Goal: Register for event/course

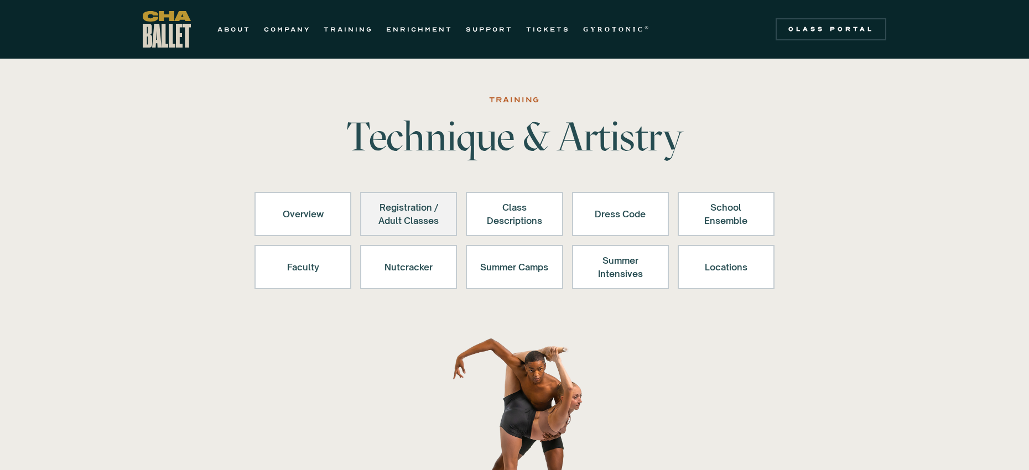
click at [424, 217] on div "Registration / Adult Classes" at bounding box center [409, 214] width 68 height 27
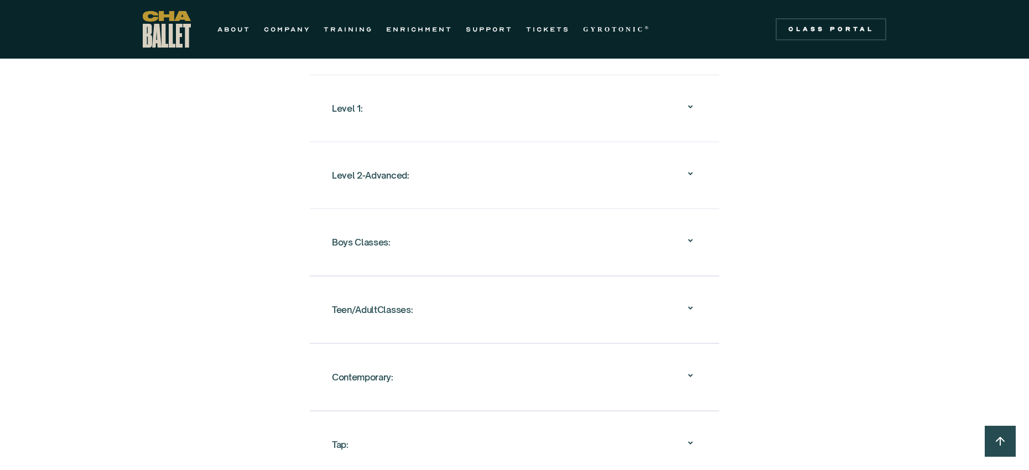
scroll to position [1236, 0]
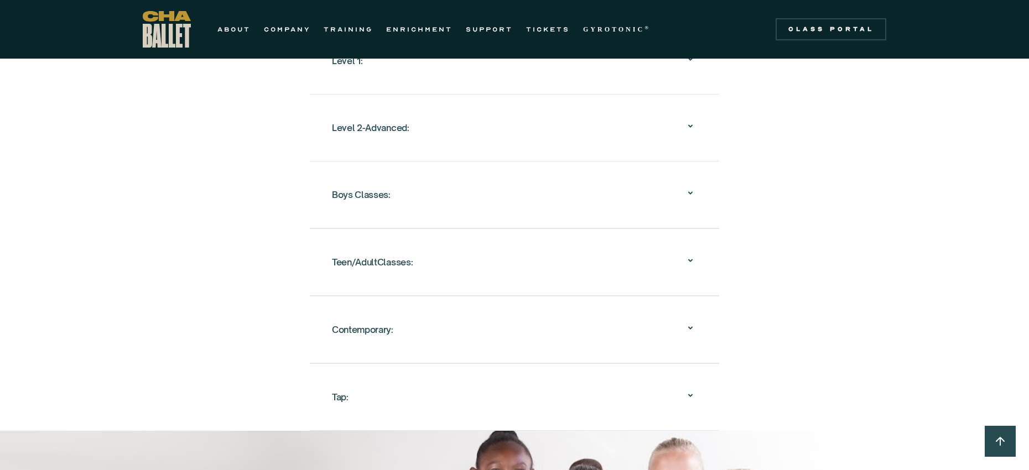
click at [685, 254] on icon at bounding box center [690, 260] width 13 height 13
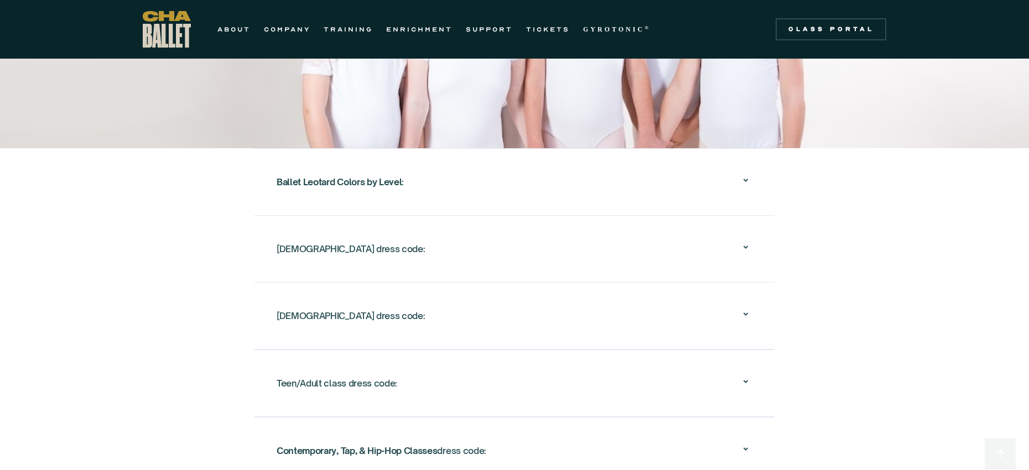
scroll to position [2631, 0]
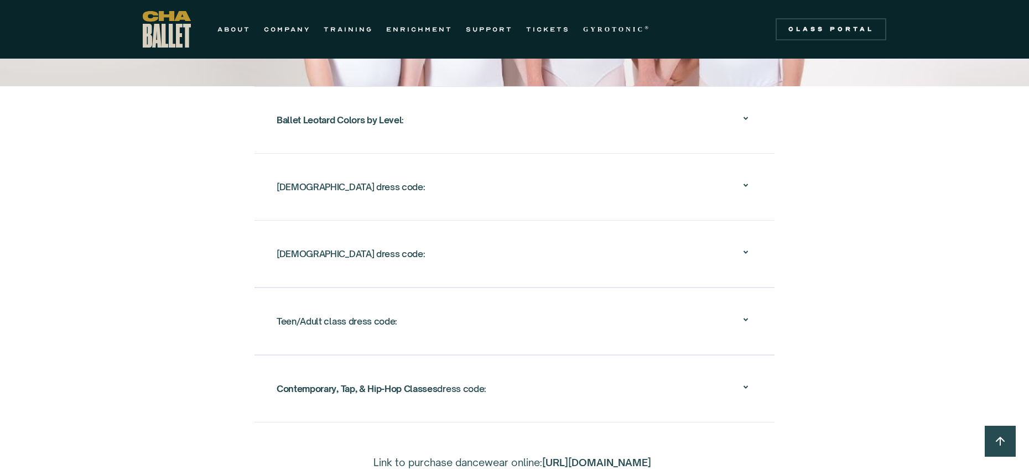
click at [739, 313] on icon at bounding box center [745, 319] width 13 height 13
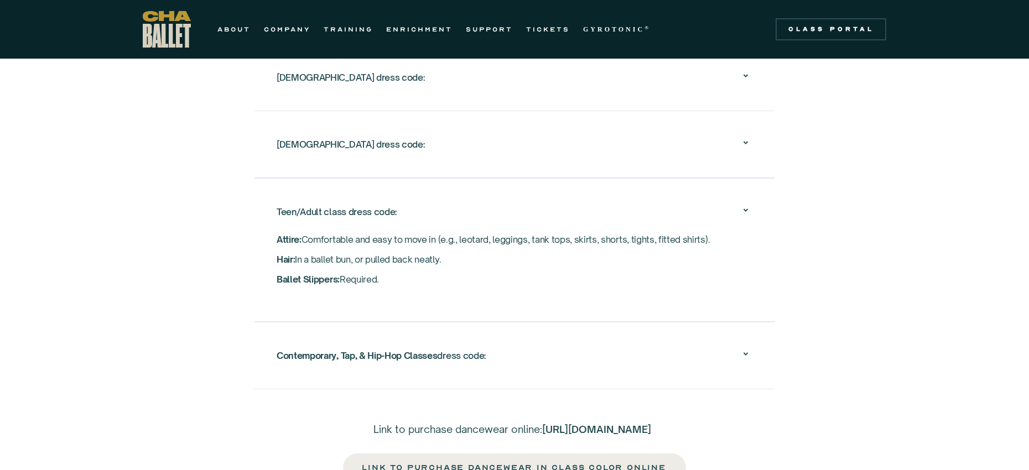
scroll to position [2201, 0]
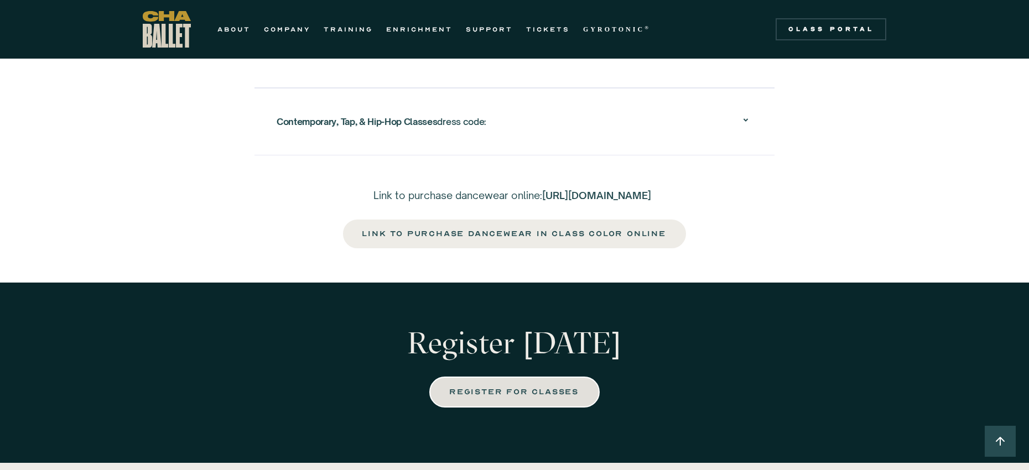
click at [550, 386] on div "REGISTER FOR CLASSES" at bounding box center [514, 392] width 128 height 13
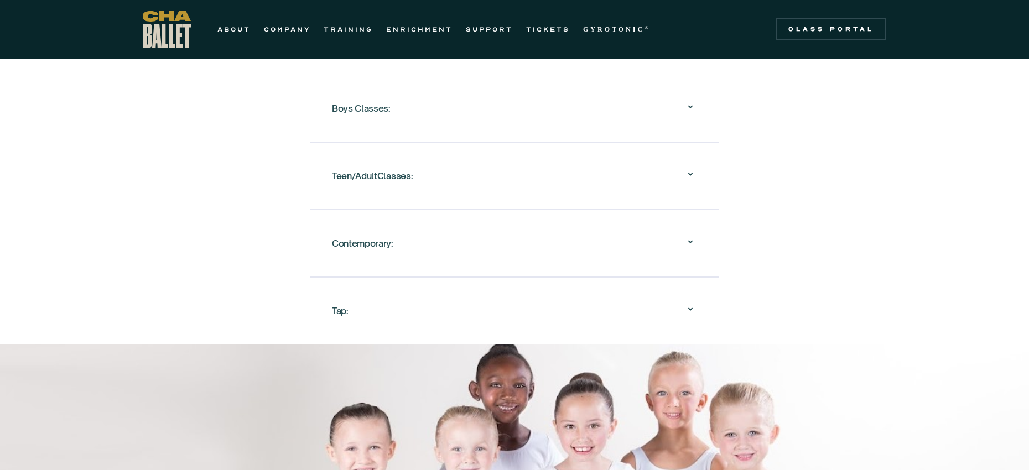
scroll to position [900, 0]
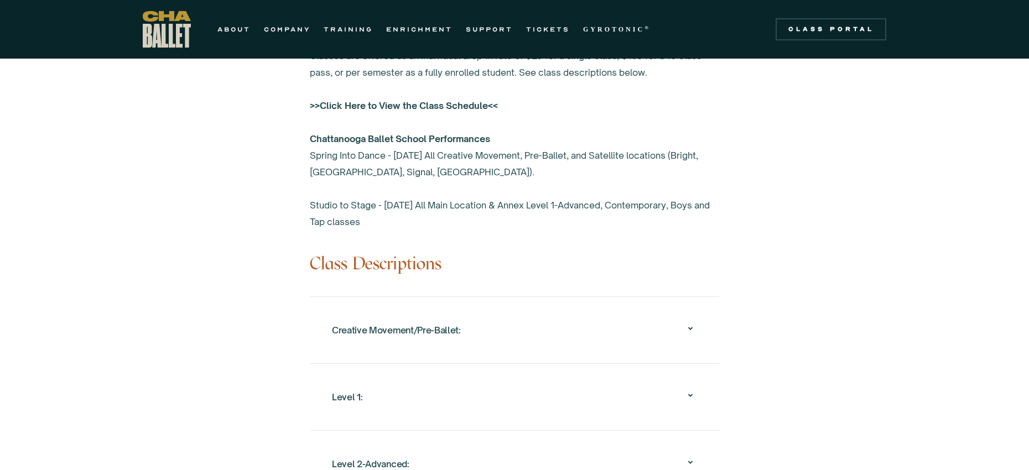
click at [455, 100] on strong ">>Click Here to View the Class Schedule<<" at bounding box center [404, 105] width 188 height 11
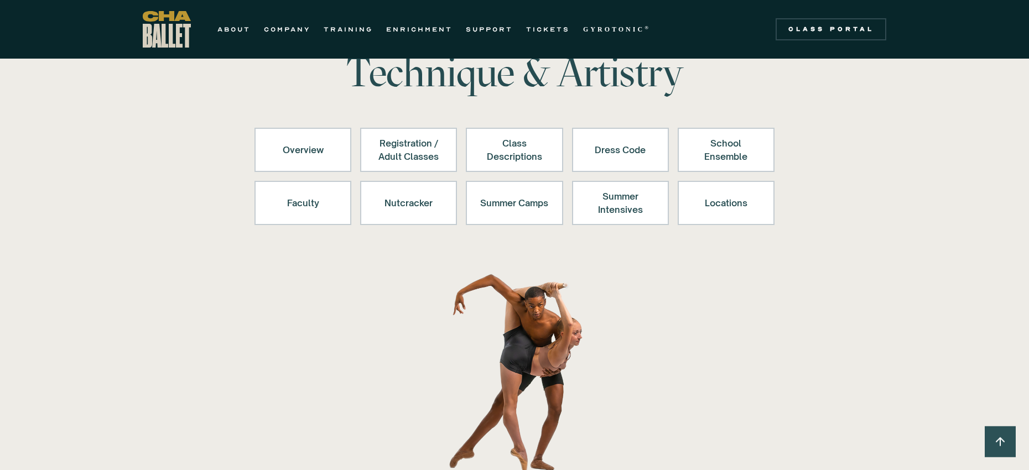
scroll to position [0, 0]
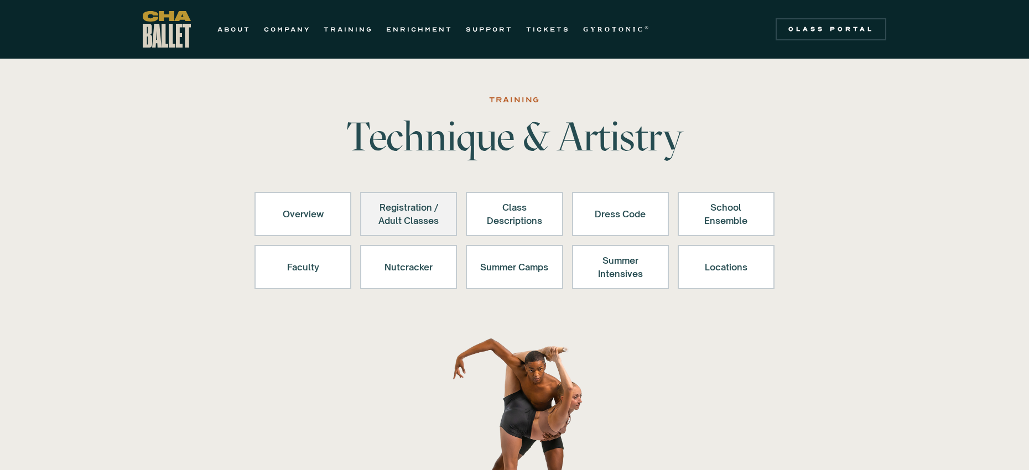
click at [419, 217] on div "Registration / Adult Classes" at bounding box center [409, 214] width 68 height 27
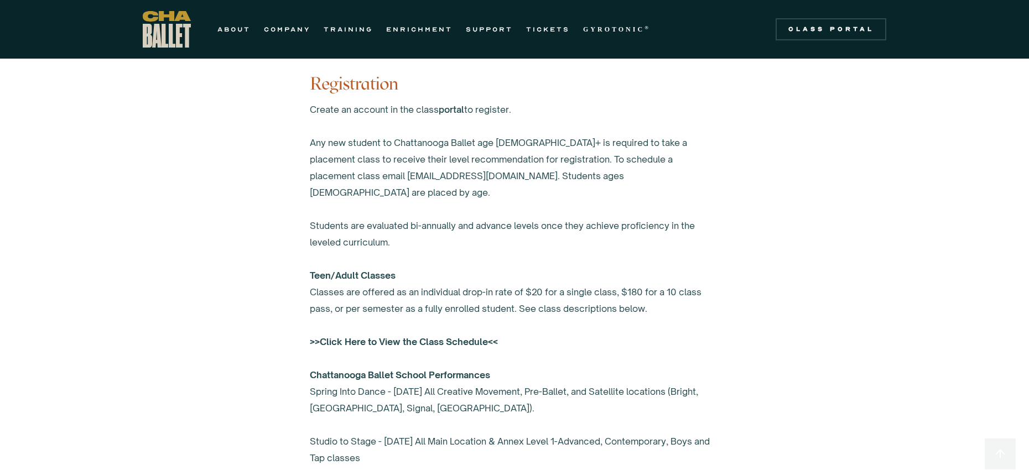
scroll to position [691, 0]
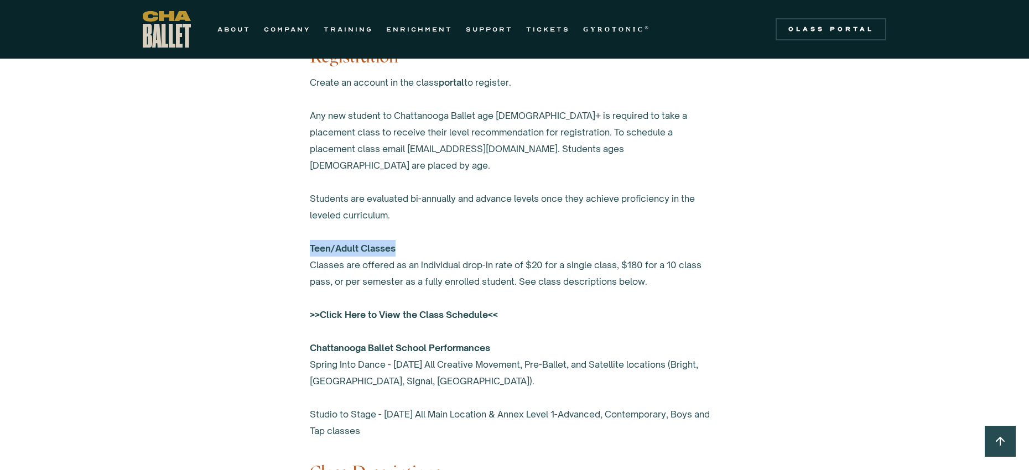
drag, startPoint x: 304, startPoint y: 233, endPoint x: 492, endPoint y: 240, distance: 188.2
click at [492, 240] on div "Overview Chattanooga Ballet's School offers exceptional ballet training to over…" at bounding box center [514, 430] width 520 height 1093
click at [495, 253] on div "Create an account in the class portal to register. Any new student to Chattanoo…" at bounding box center [514, 256] width 409 height 365
drag, startPoint x: 444, startPoint y: 248, endPoint x: 541, endPoint y: 251, distance: 97.4
click at [541, 250] on div "Create an account in the class portal to register. Any new student to Chattanoo…" at bounding box center [514, 256] width 409 height 365
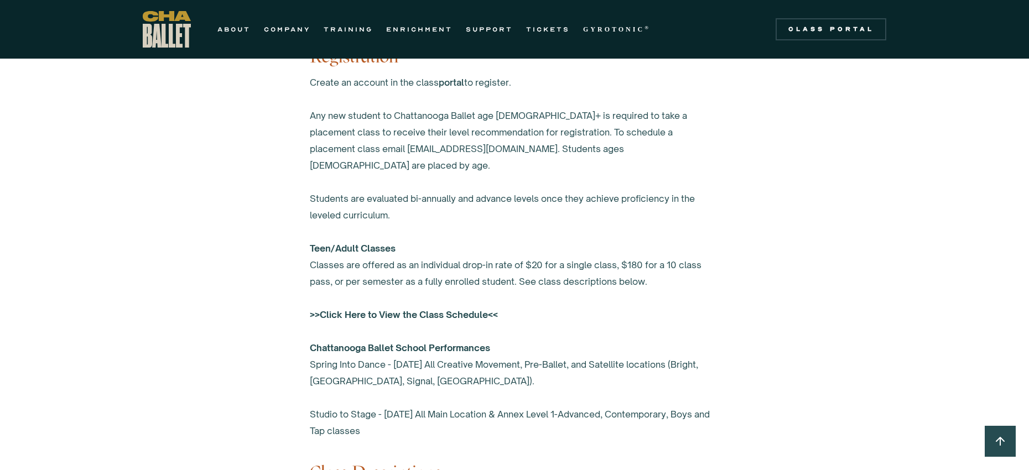
click at [591, 275] on div "Create an account in the class portal to register. Any new student to Chattanoo…" at bounding box center [514, 256] width 409 height 365
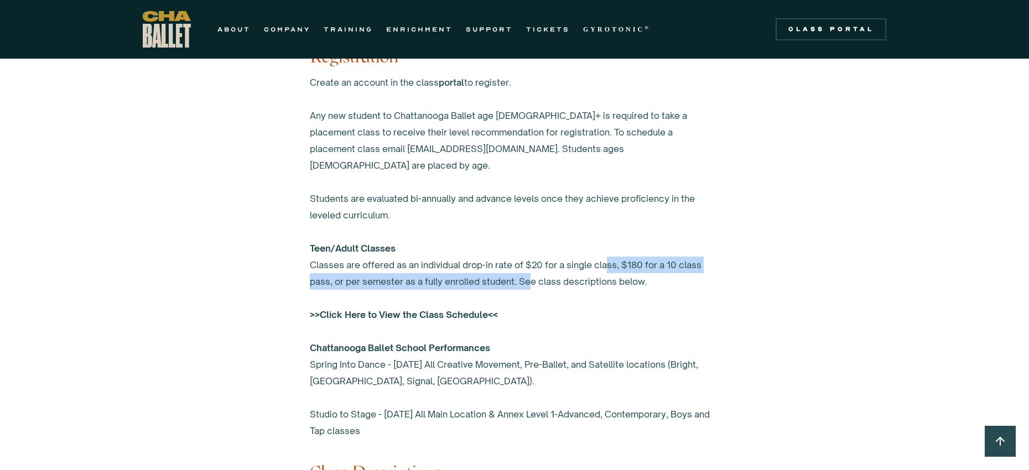
drag, startPoint x: 533, startPoint y: 260, endPoint x: 610, endPoint y: 256, distance: 77.6
click at [610, 256] on div "Create an account in the class portal to register. Any new student to Chattanoo…" at bounding box center [514, 256] width 409 height 365
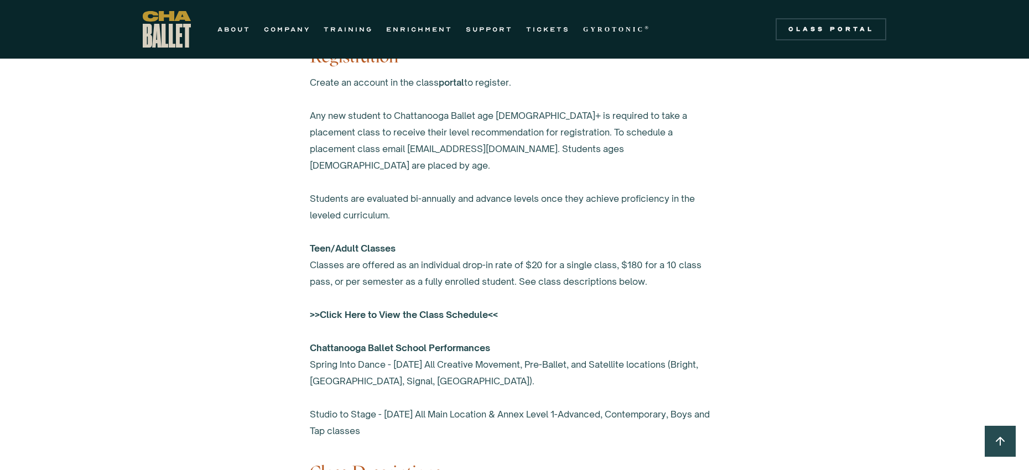
click at [606, 271] on div "Create an account in the class portal to register. Any new student to Chattanoo…" at bounding box center [514, 256] width 409 height 365
drag, startPoint x: 657, startPoint y: 248, endPoint x: 696, endPoint y: 245, distance: 38.9
click at [696, 245] on div "Create an account in the class portal to register. Any new student to Chattanoo…" at bounding box center [514, 256] width 409 height 365
drag, startPoint x: 720, startPoint y: 273, endPoint x: 713, endPoint y: 274, distance: 7.4
click at [713, 274] on div "Overview Chattanooga Ballet's School offers exceptional ballet training to over…" at bounding box center [514, 430] width 520 height 1093
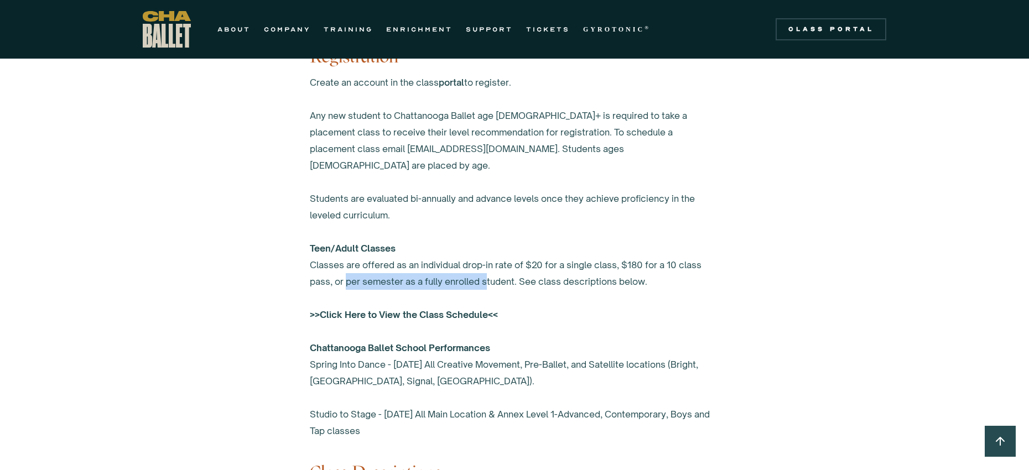
drag, startPoint x: 348, startPoint y: 263, endPoint x: 488, endPoint y: 263, distance: 140.0
click at [488, 263] on div "Create an account in the class portal to register. Any new student to Chattanoo…" at bounding box center [514, 256] width 409 height 365
click at [582, 259] on div "Create an account in the class portal to register. Any new student to Chattanoo…" at bounding box center [514, 256] width 409 height 365
drag, startPoint x: 414, startPoint y: 267, endPoint x: 511, endPoint y: 262, distance: 96.9
click at [511, 261] on div "Create an account in the class portal to register. Any new student to Chattanoo…" at bounding box center [514, 256] width 409 height 365
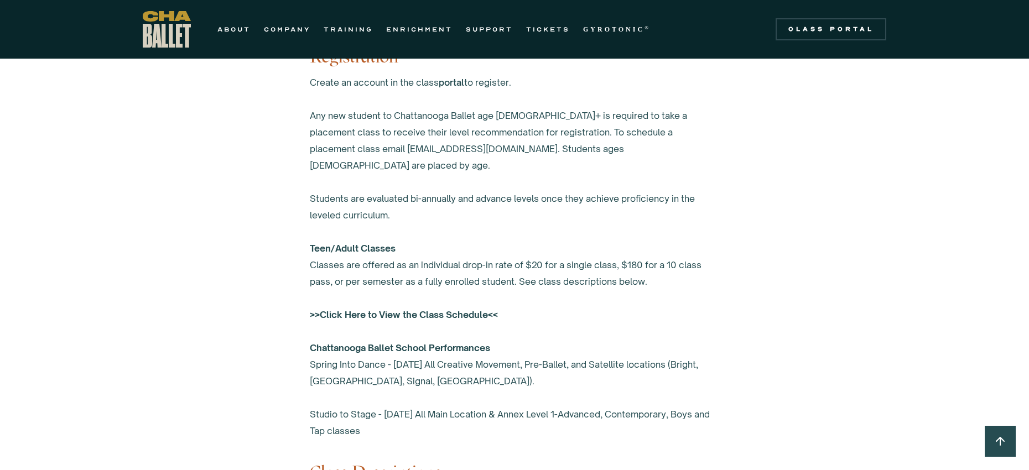
click at [576, 258] on div "Create an account in the class portal to register. Any new student to Chattanoo…" at bounding box center [514, 256] width 409 height 365
drag, startPoint x: 663, startPoint y: 248, endPoint x: 711, endPoint y: 252, distance: 48.3
click at [703, 252] on div "Create an account in the class portal to register. Any new student to Chattanoo…" at bounding box center [514, 256] width 409 height 365
click at [721, 252] on div "Overview Chattanooga Ballet's School offers exceptional ballet training to over…" at bounding box center [514, 430] width 520 height 1093
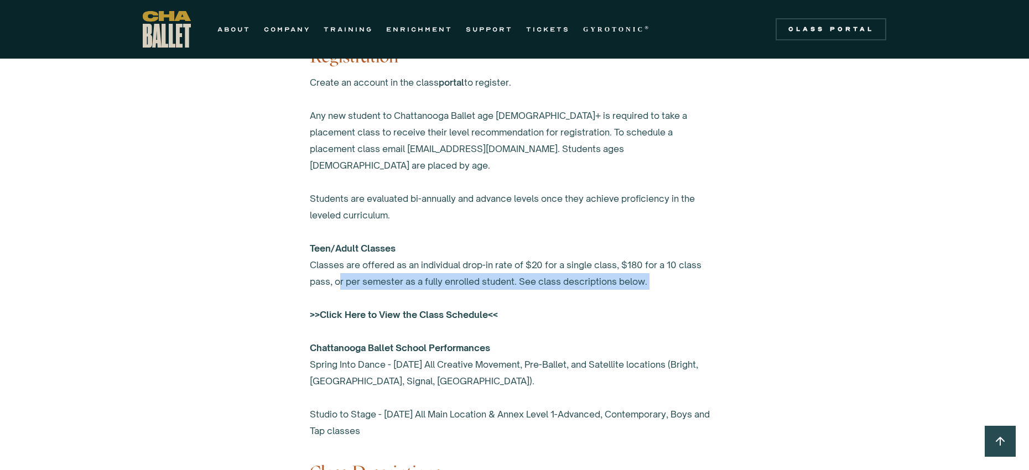
drag, startPoint x: 340, startPoint y: 269, endPoint x: 491, endPoint y: 275, distance: 151.2
click at [491, 275] on div "Create an account in the class portal to register. Any new student to Chattanoo…" at bounding box center [514, 256] width 409 height 365
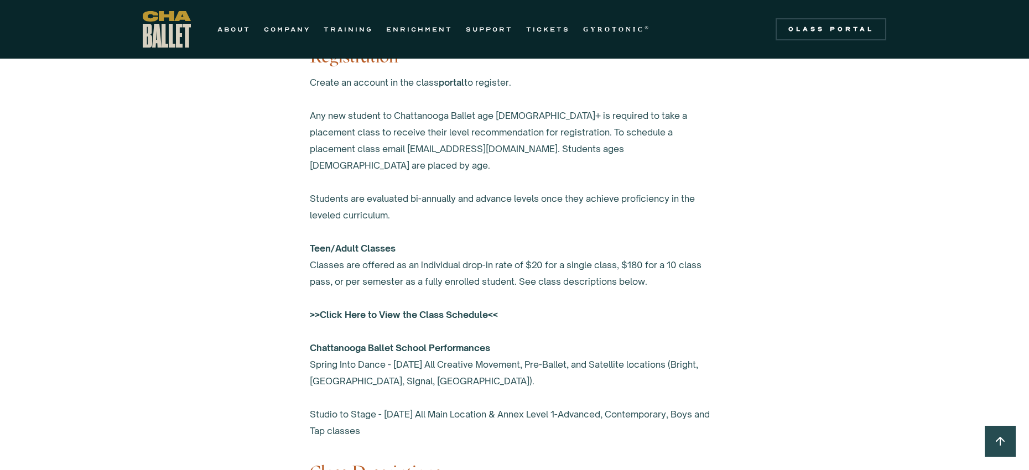
click at [444, 262] on div "Create an account in the class portal to register. Any new student to Chattanoo…" at bounding box center [514, 256] width 409 height 365
drag, startPoint x: 637, startPoint y: 248, endPoint x: 628, endPoint y: 247, distance: 8.9
click at [628, 247] on div "Create an account in the class portal to register. Any new student to Chattanoo…" at bounding box center [514, 256] width 409 height 365
click at [606, 267] on div "Create an account in the class portal to register. Any new student to Chattanoo…" at bounding box center [514, 256] width 409 height 365
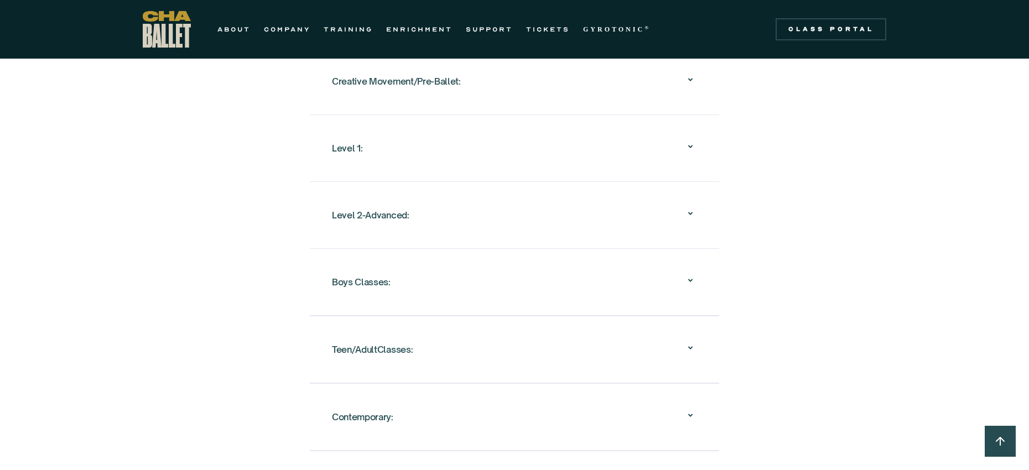
scroll to position [1166, 0]
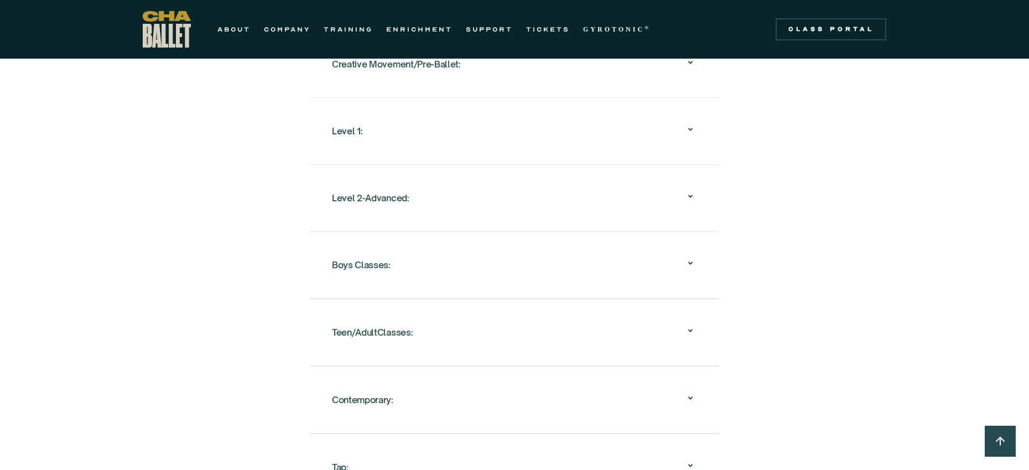
click at [600, 325] on div "Teen/AdultClasses:" at bounding box center [514, 332] width 365 height 35
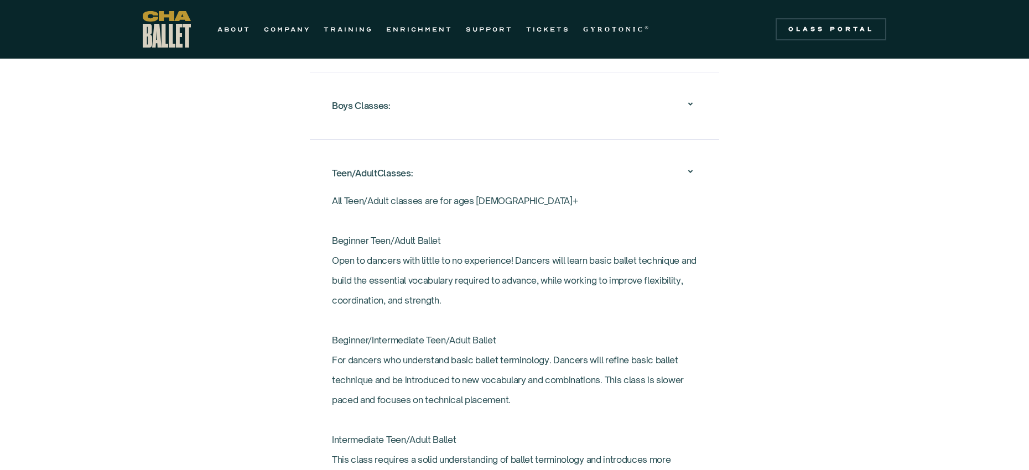
scroll to position [1341, 0]
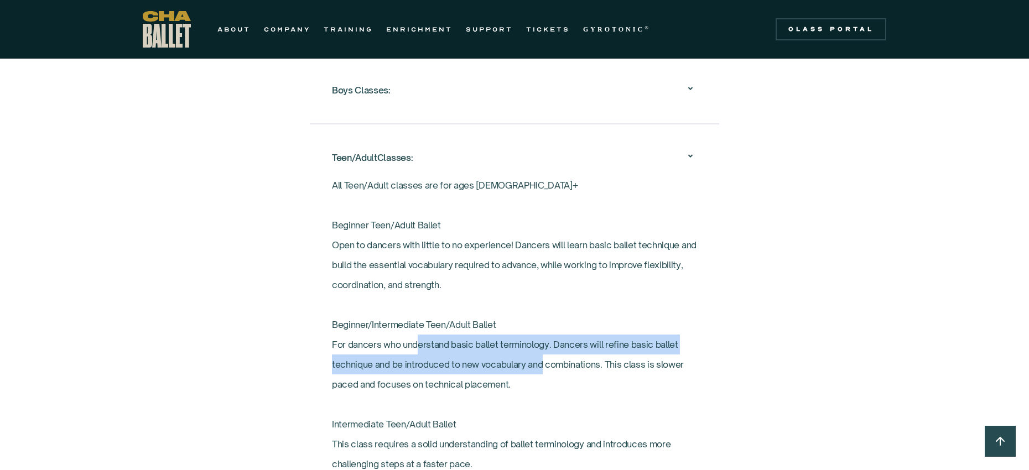
drag, startPoint x: 420, startPoint y: 331, endPoint x: 546, endPoint y: 348, distance: 127.2
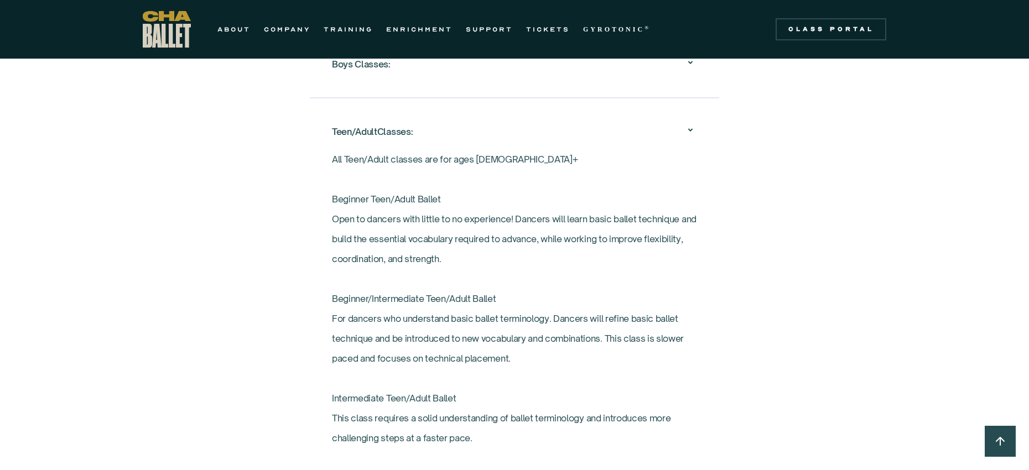
scroll to position [1380, 0]
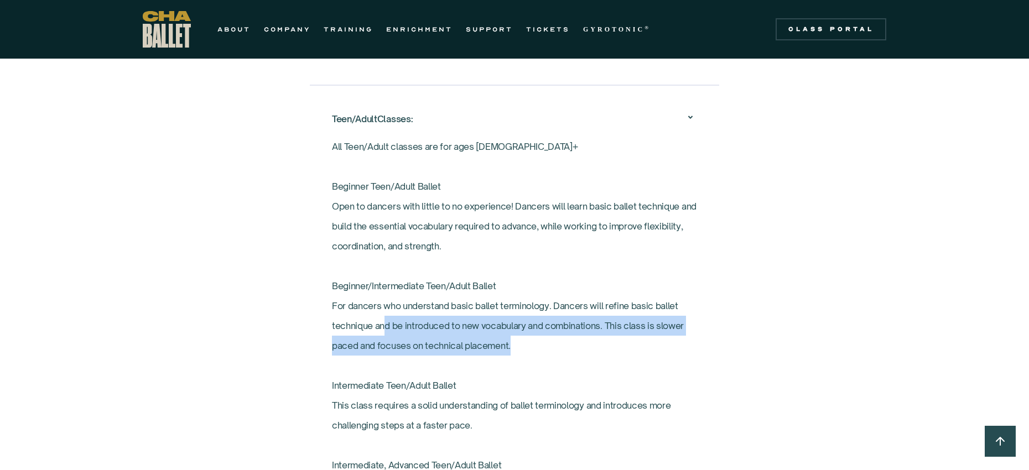
drag, startPoint x: 519, startPoint y: 331, endPoint x: 369, endPoint y: 293, distance: 155.4
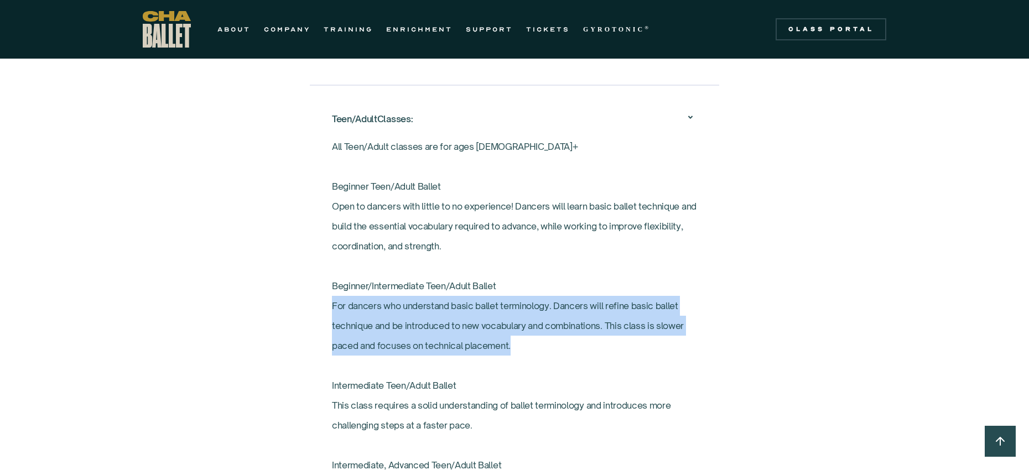
drag, startPoint x: 315, startPoint y: 281, endPoint x: 597, endPoint y: 334, distance: 286.6
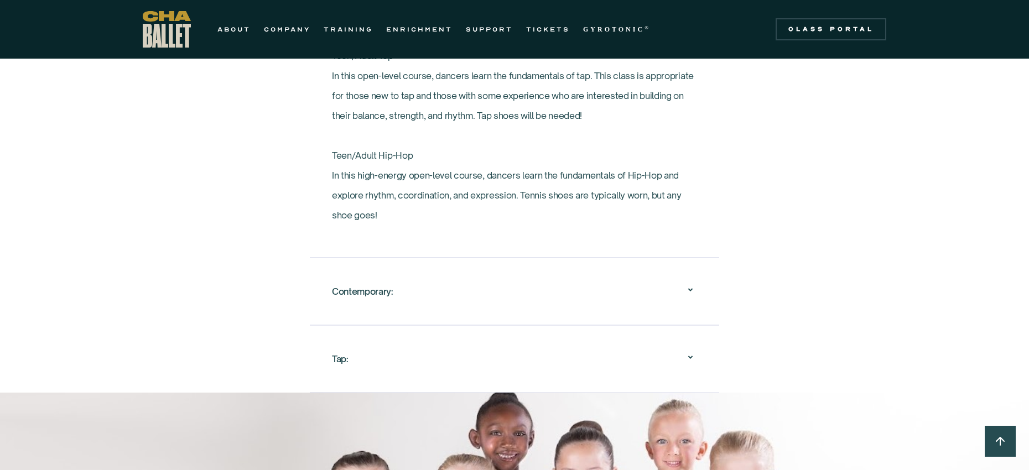
scroll to position [2060, 0]
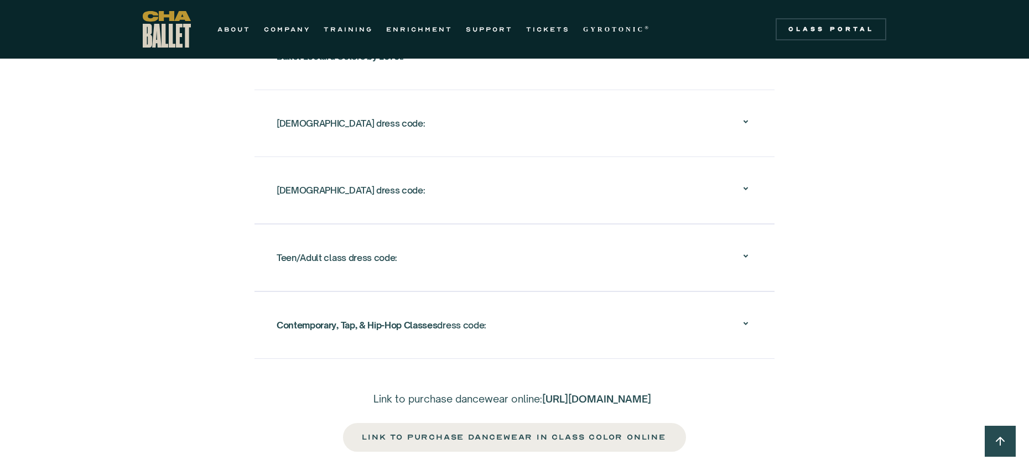
click at [447, 256] on div "Teen/Adult class dress code:" at bounding box center [515, 257] width 476 height 35
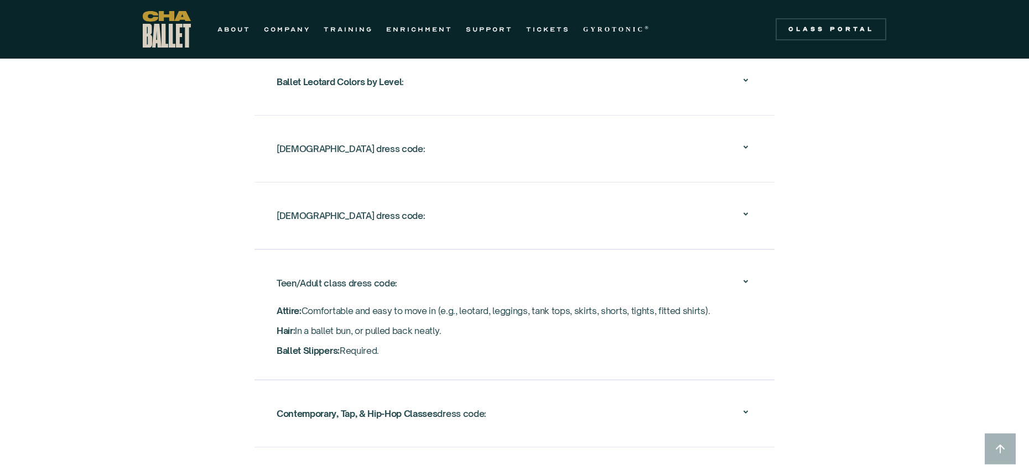
scroll to position [1921, 0]
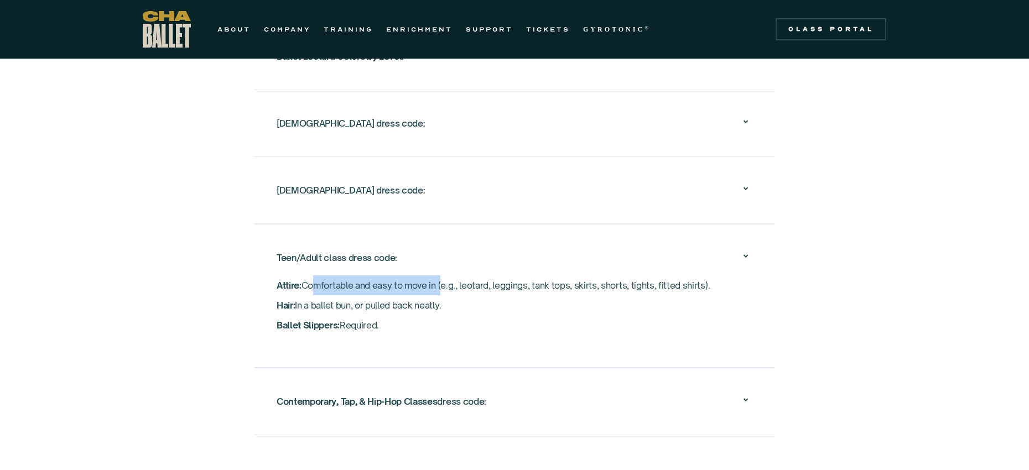
drag, startPoint x: 313, startPoint y: 265, endPoint x: 420, endPoint y: 271, distance: 107.5
click at [442, 277] on p "Attire: Comfortable and easy to move in (e.g., leotard, leggings, tank tops, sk…" at bounding box center [515, 306] width 476 height 60
click at [333, 276] on p "Attire: Comfortable and easy to move in (e.g., leotard, leggings, tank tops, sk…" at bounding box center [515, 306] width 476 height 60
drag, startPoint x: 272, startPoint y: 269, endPoint x: 500, endPoint y: 280, distance: 228.2
click at [500, 280] on div "Teen/Adult class dress code: Attire: Comfortable and easy to move in (e.g., leo…" at bounding box center [514, 296] width 520 height 144
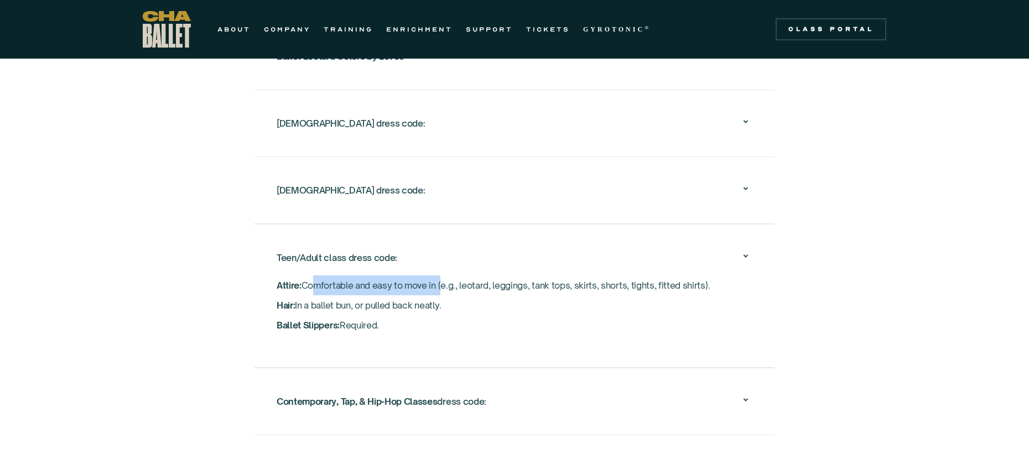
click at [520, 276] on p "Attire: Comfortable and easy to move in (e.g., leotard, leggings, tank tops, sk…" at bounding box center [515, 306] width 476 height 60
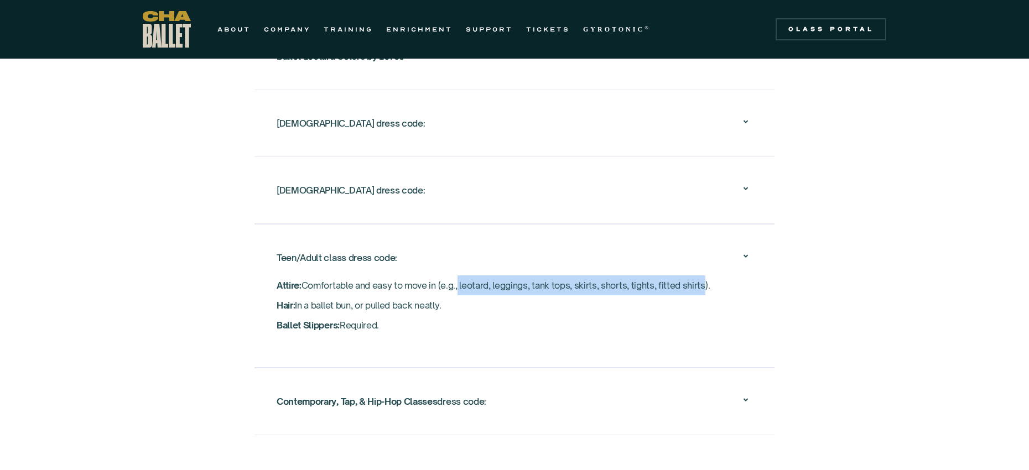
drag, startPoint x: 460, startPoint y: 266, endPoint x: 706, endPoint y: 269, distance: 246.8
click at [707, 276] on p "Attire: Comfortable and easy to move in (e.g., leotard, leggings, tank tops, sk…" at bounding box center [515, 306] width 476 height 60
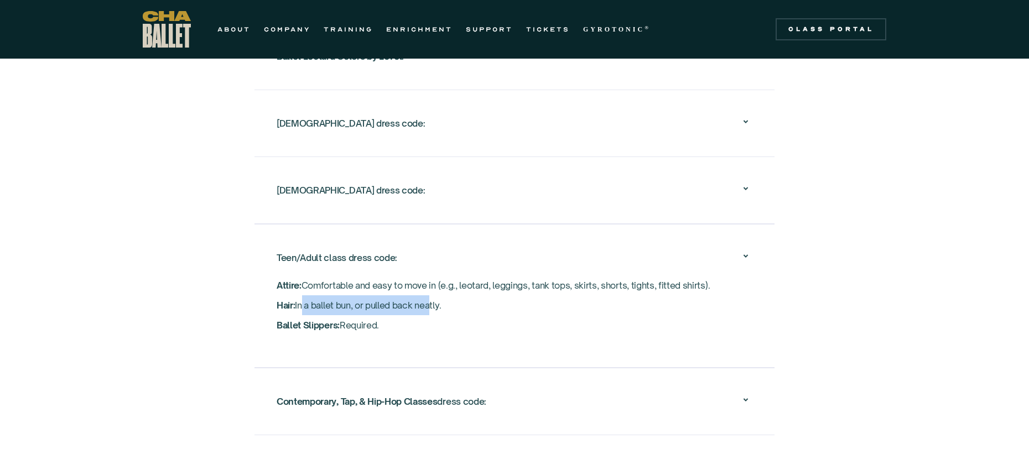
drag, startPoint x: 337, startPoint y: 289, endPoint x: 434, endPoint y: 289, distance: 96.8
click at [433, 289] on p "Attire: Comfortable and easy to move in (e.g., leotard, leggings, tank tops, sk…" at bounding box center [515, 306] width 476 height 60
click at [528, 286] on p "Attire: Comfortable and easy to move in (e.g., leotard, leggings, tank tops, sk…" at bounding box center [515, 306] width 476 height 60
drag, startPoint x: 299, startPoint y: 303, endPoint x: 375, endPoint y: 305, distance: 75.8
click at [374, 305] on p "Attire: Comfortable and easy to move in (e.g., leotard, leggings, tank tops, sk…" at bounding box center [515, 306] width 476 height 60
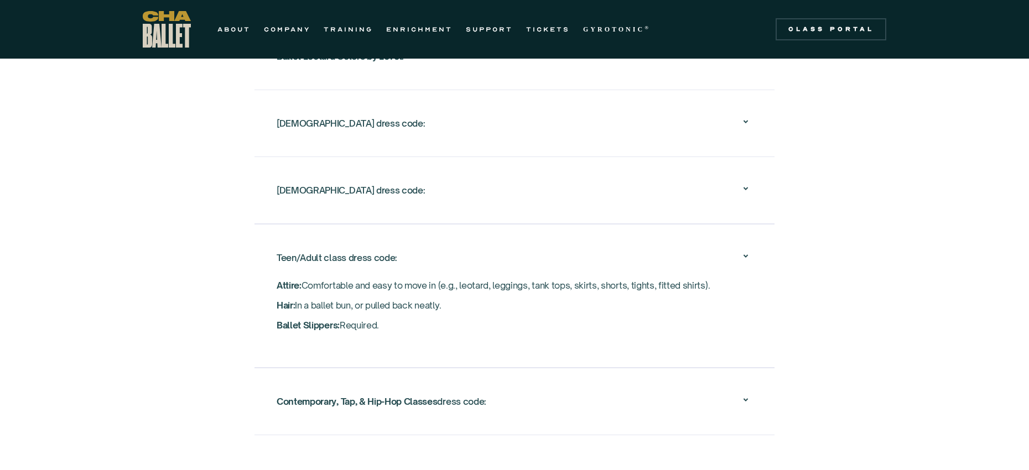
click at [430, 304] on p "Attire: Comfortable and easy to move in (e.g., leotard, leggings, tank tops, sk…" at bounding box center [515, 306] width 476 height 60
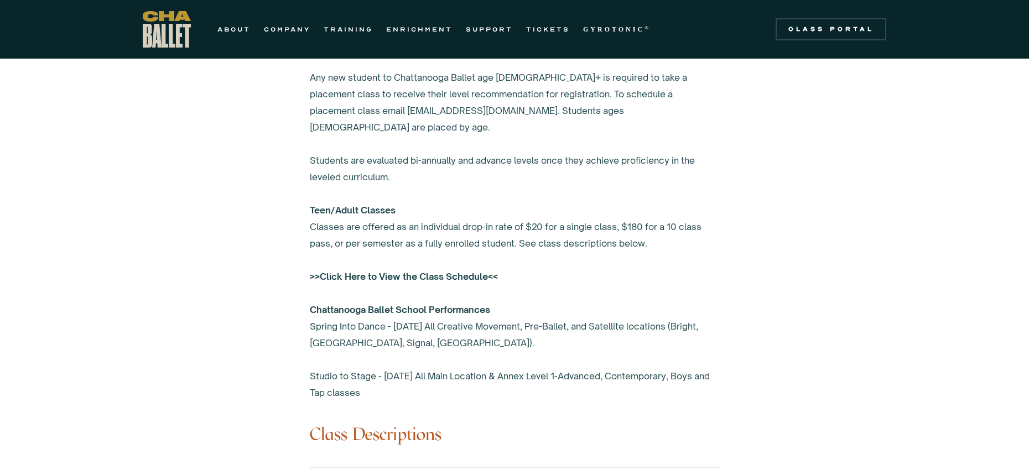
scroll to position [0, 0]
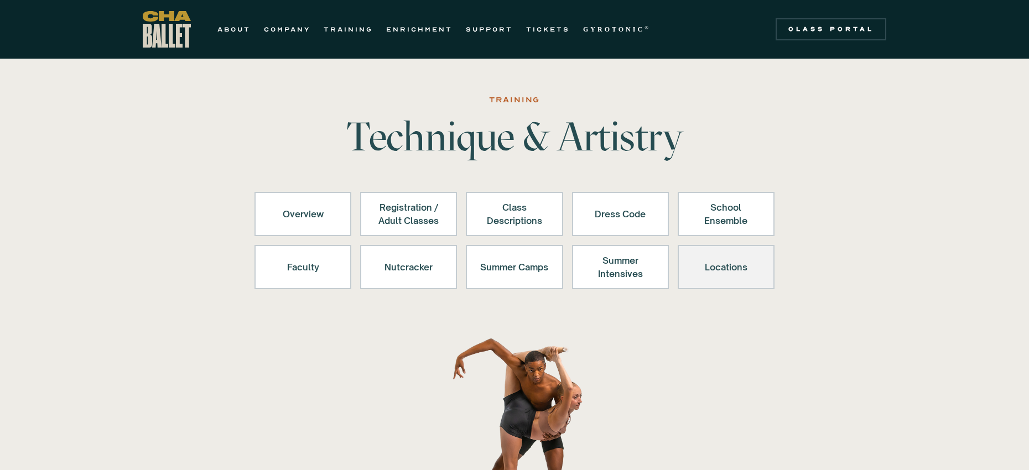
click at [735, 268] on div "Locations" at bounding box center [726, 267] width 68 height 27
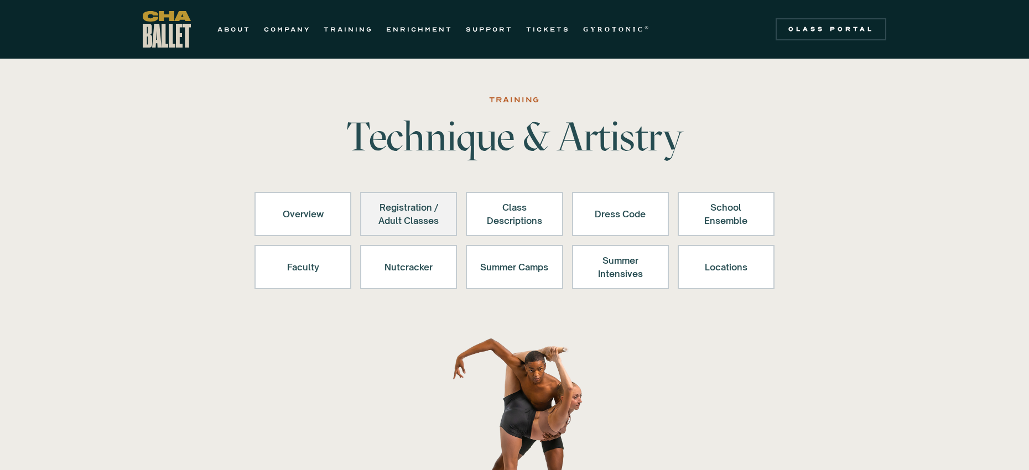
click at [402, 203] on div "Registration / Adult Classes" at bounding box center [409, 214] width 68 height 27
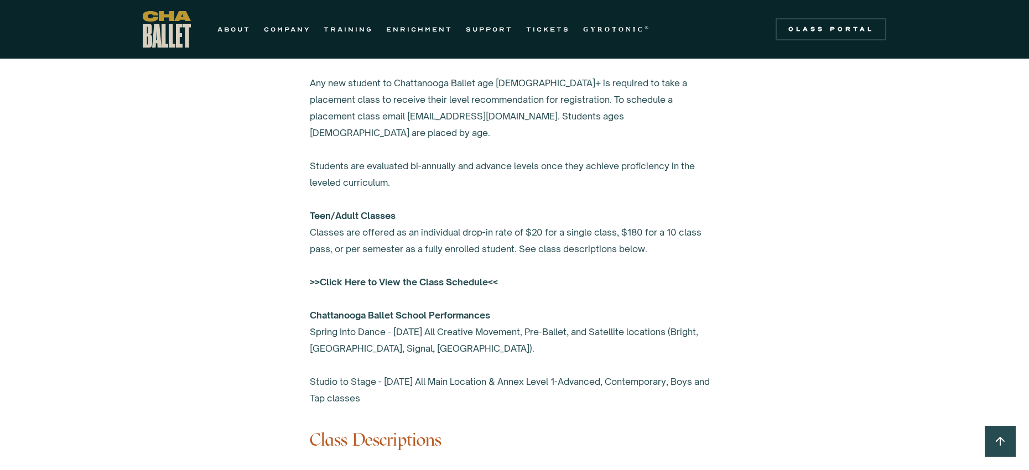
scroll to position [725, 0]
click at [456, 275] on strong ">>Click Here to View the Class Schedule<<" at bounding box center [404, 280] width 188 height 11
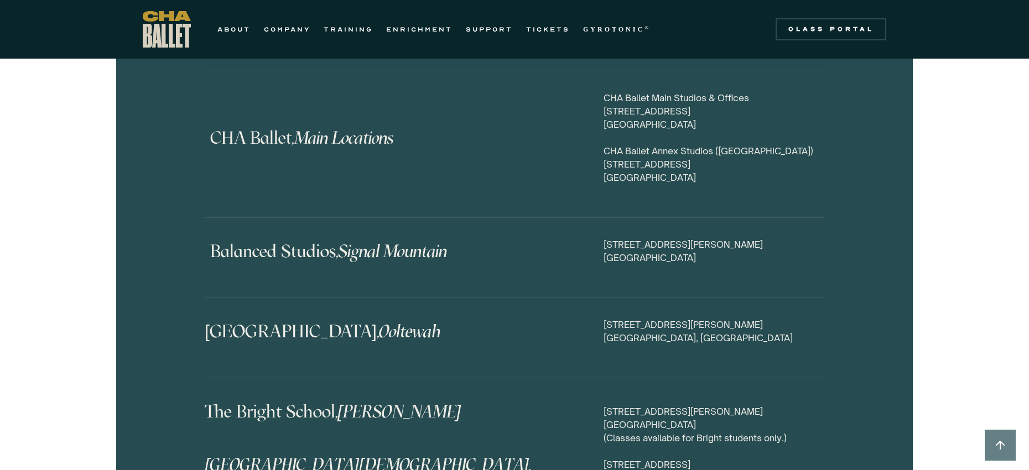
scroll to position [5213, 0]
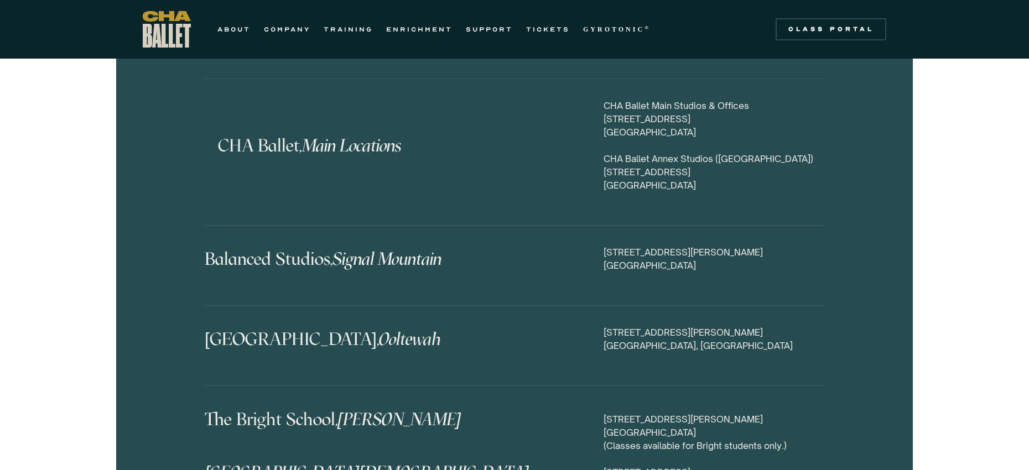
drag, startPoint x: 598, startPoint y: 139, endPoint x: 733, endPoint y: 149, distance: 135.4
click at [733, 149] on div "CHA Ballet, Main Locations CHA Ballet Main Studios & Offices [STREET_ADDRESS] […" at bounding box center [515, 152] width 620 height 106
click at [804, 166] on div "CHA Ballet, Main Locations CHA Ballet Main Studios & Offices [STREET_ADDRESS] […" at bounding box center [515, 152] width 620 height 106
